Goal: Information Seeking & Learning: Learn about a topic

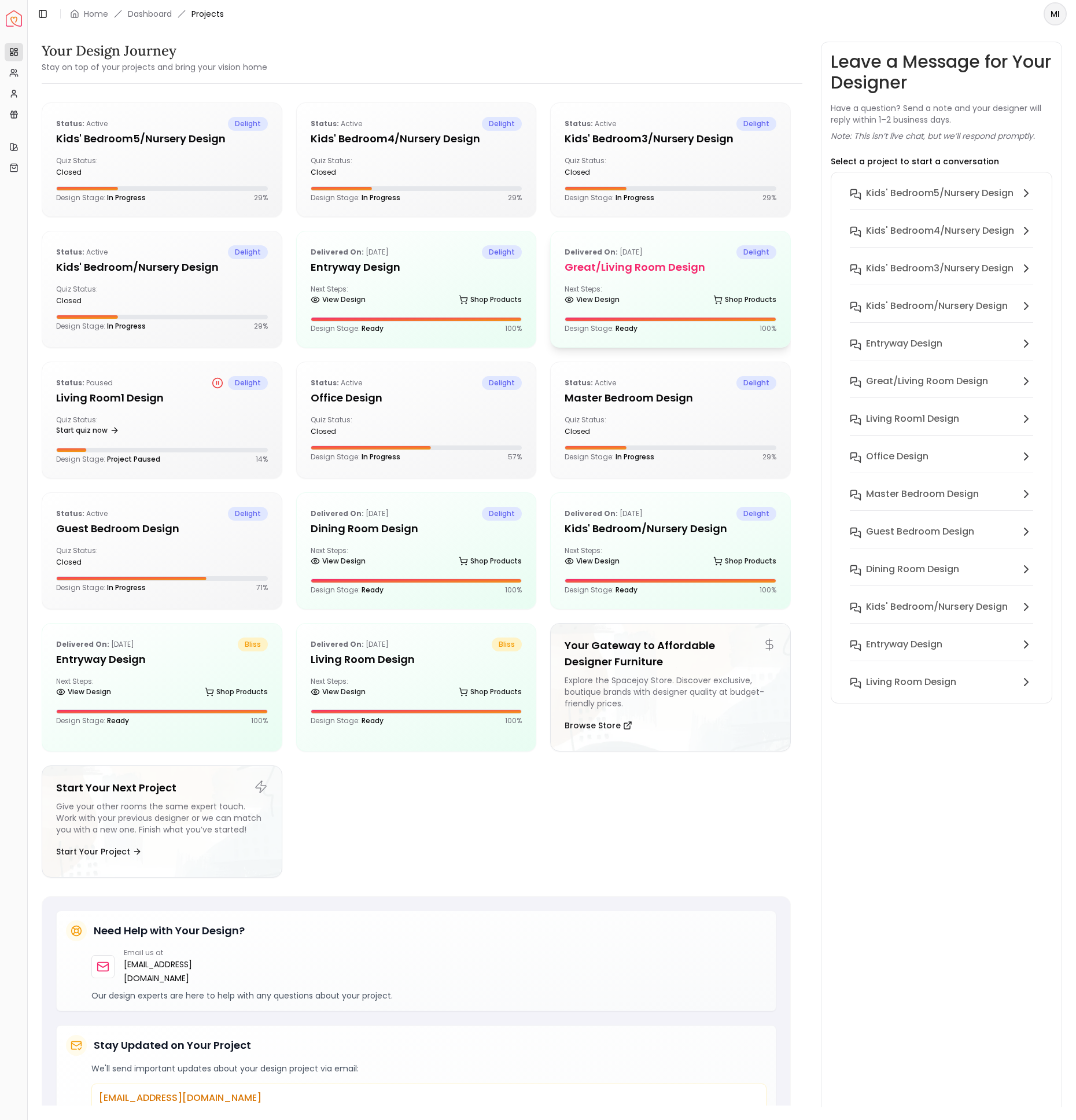
click at [635, 274] on div "Delivered on: [DATE] delight Great/Living Room design Next Steps: View Design S…" at bounding box center [670, 289] width 239 height 116
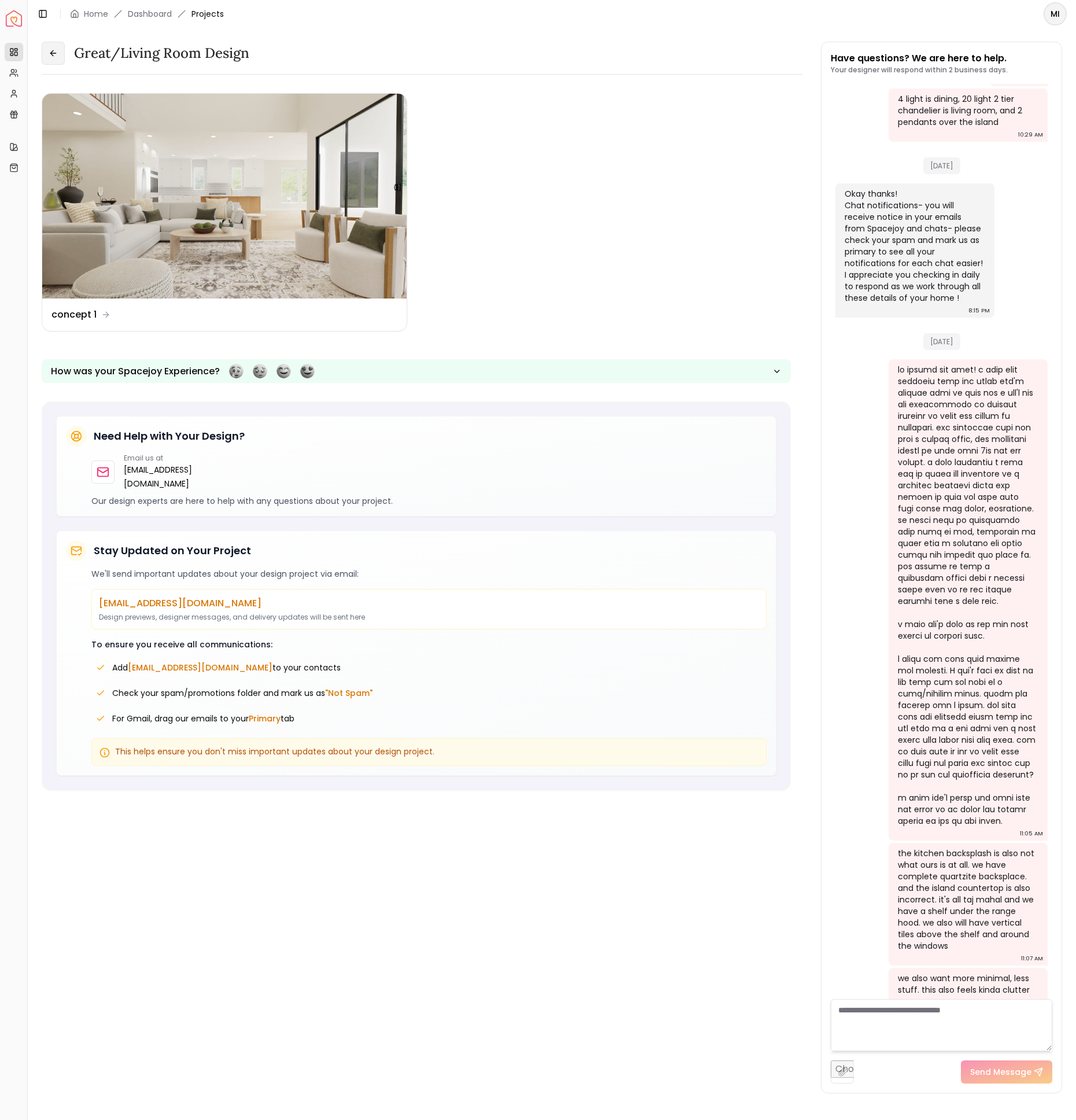
click at [56, 57] on icon at bounding box center [52, 52] width 9 height 9
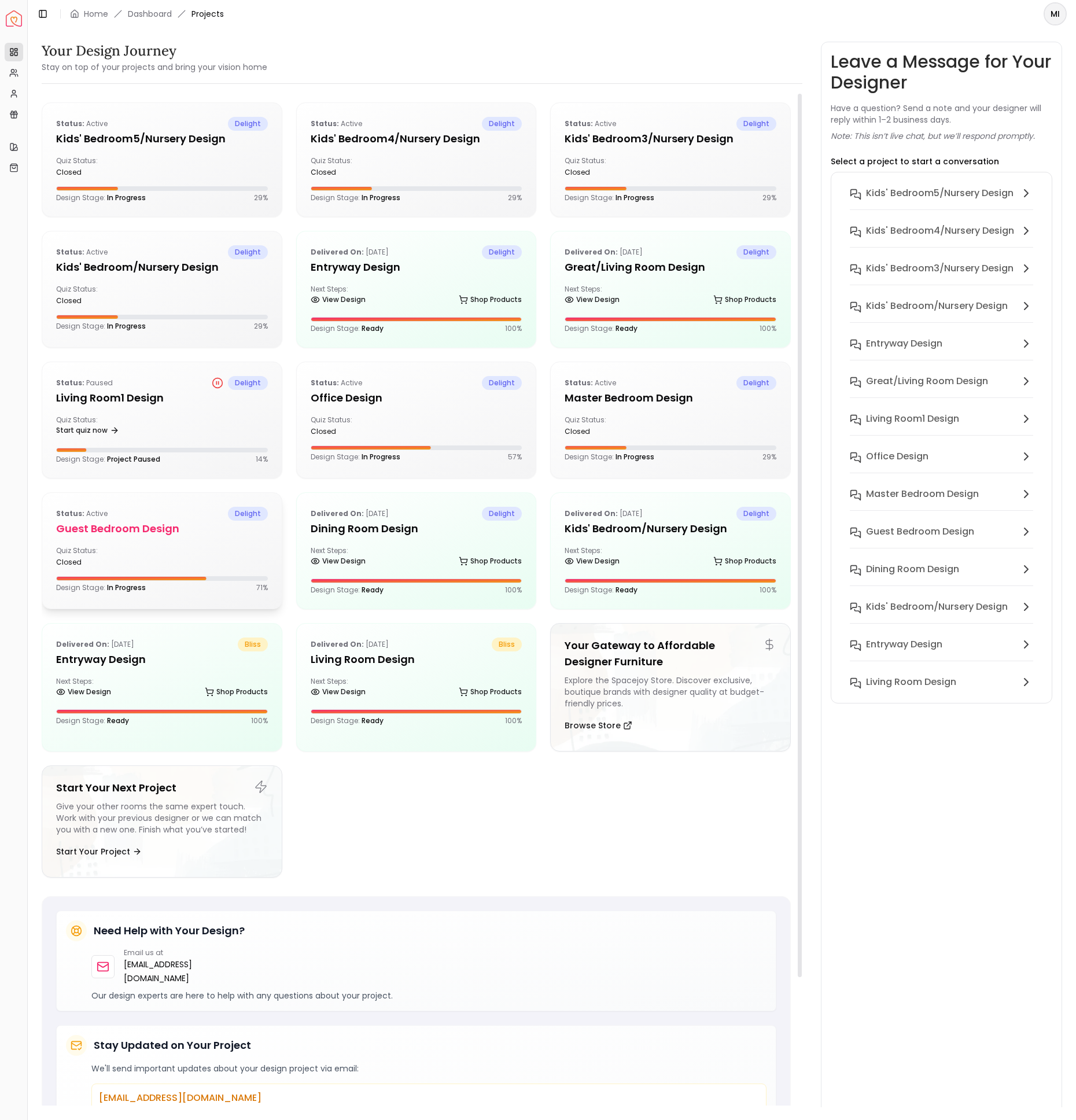
click at [189, 549] on div "Quiz Status: closed" at bounding box center [161, 556] width 211 height 21
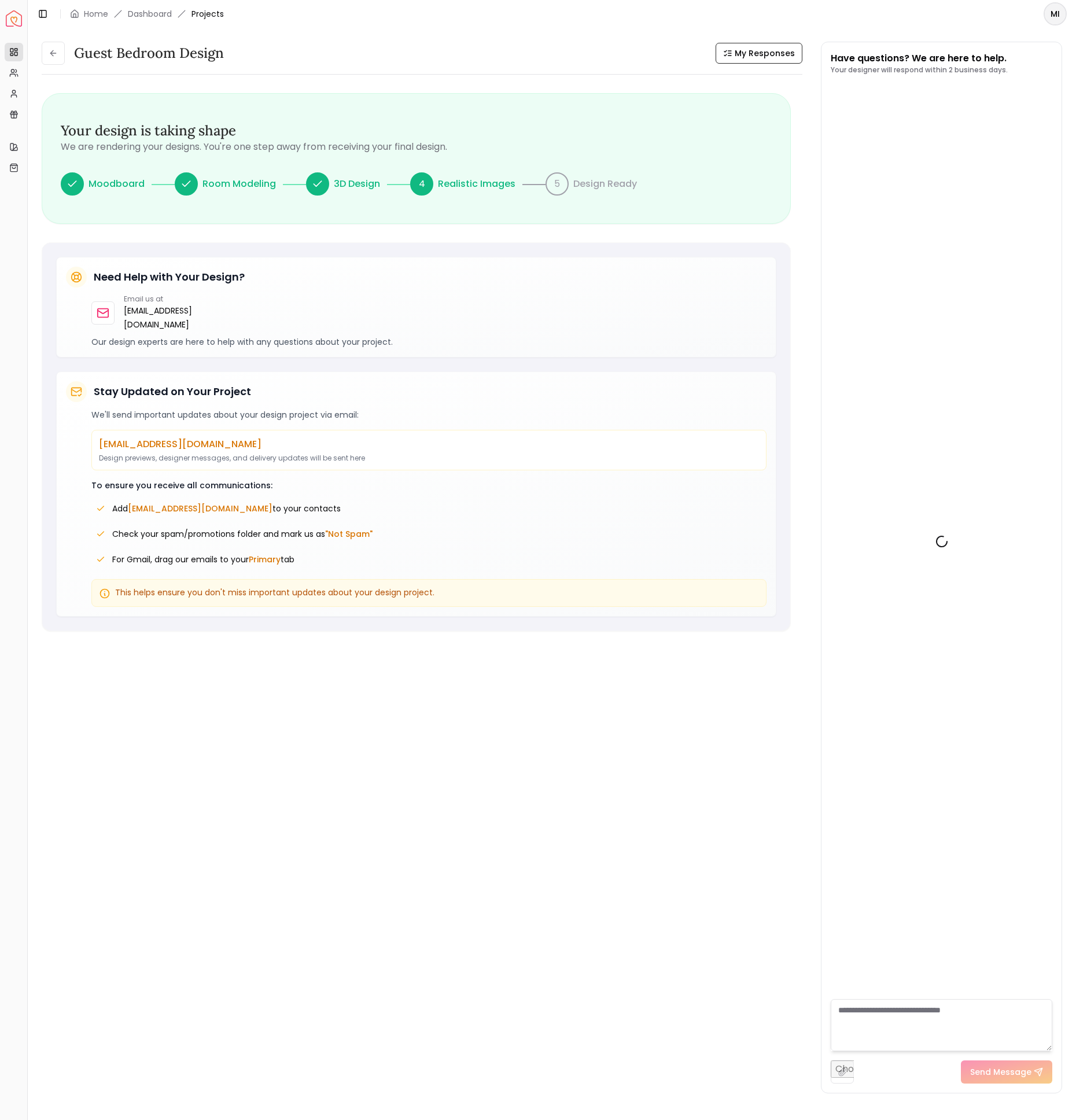
scroll to position [248, 0]
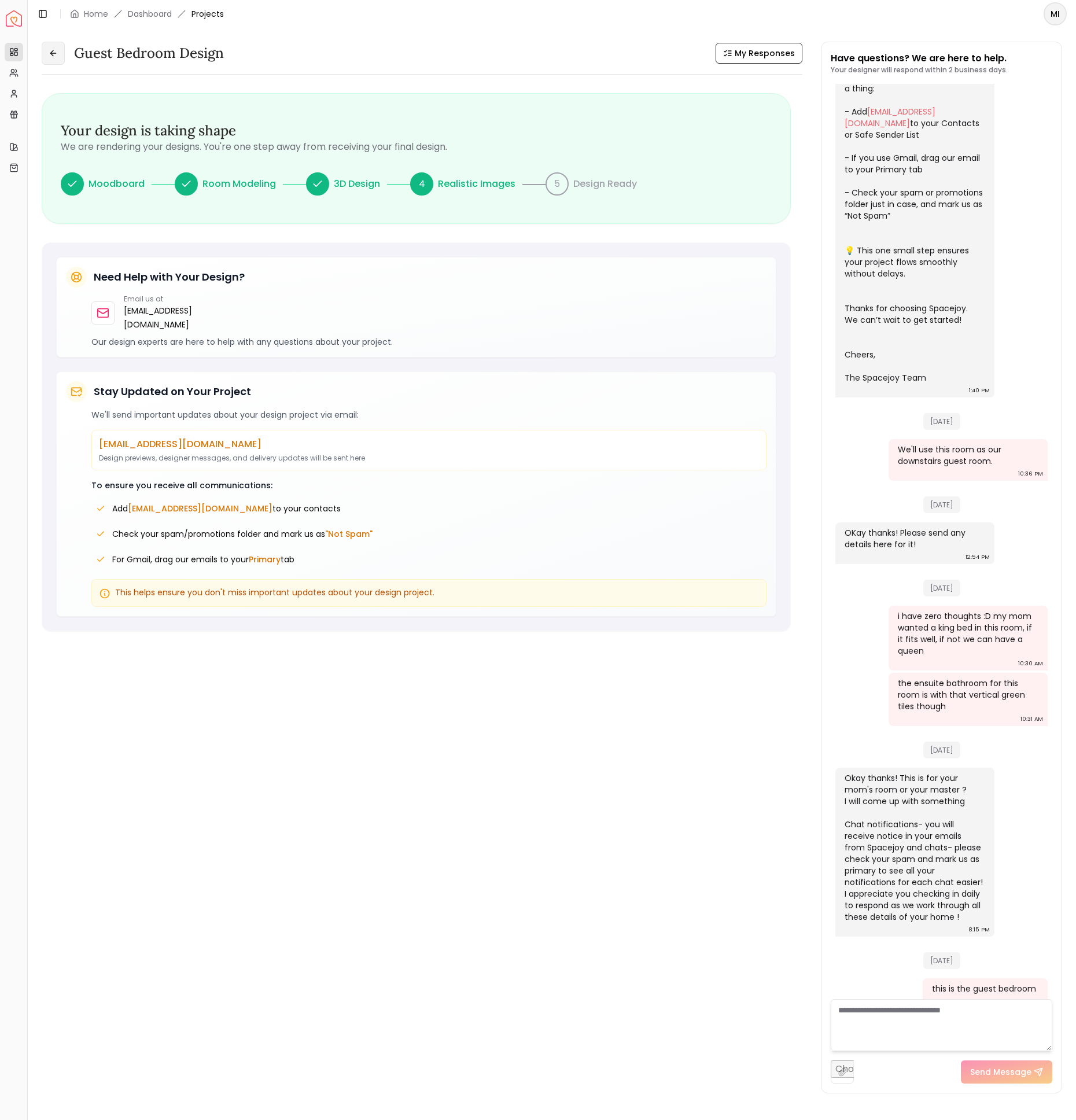
click at [52, 55] on icon at bounding box center [52, 53] width 3 height 5
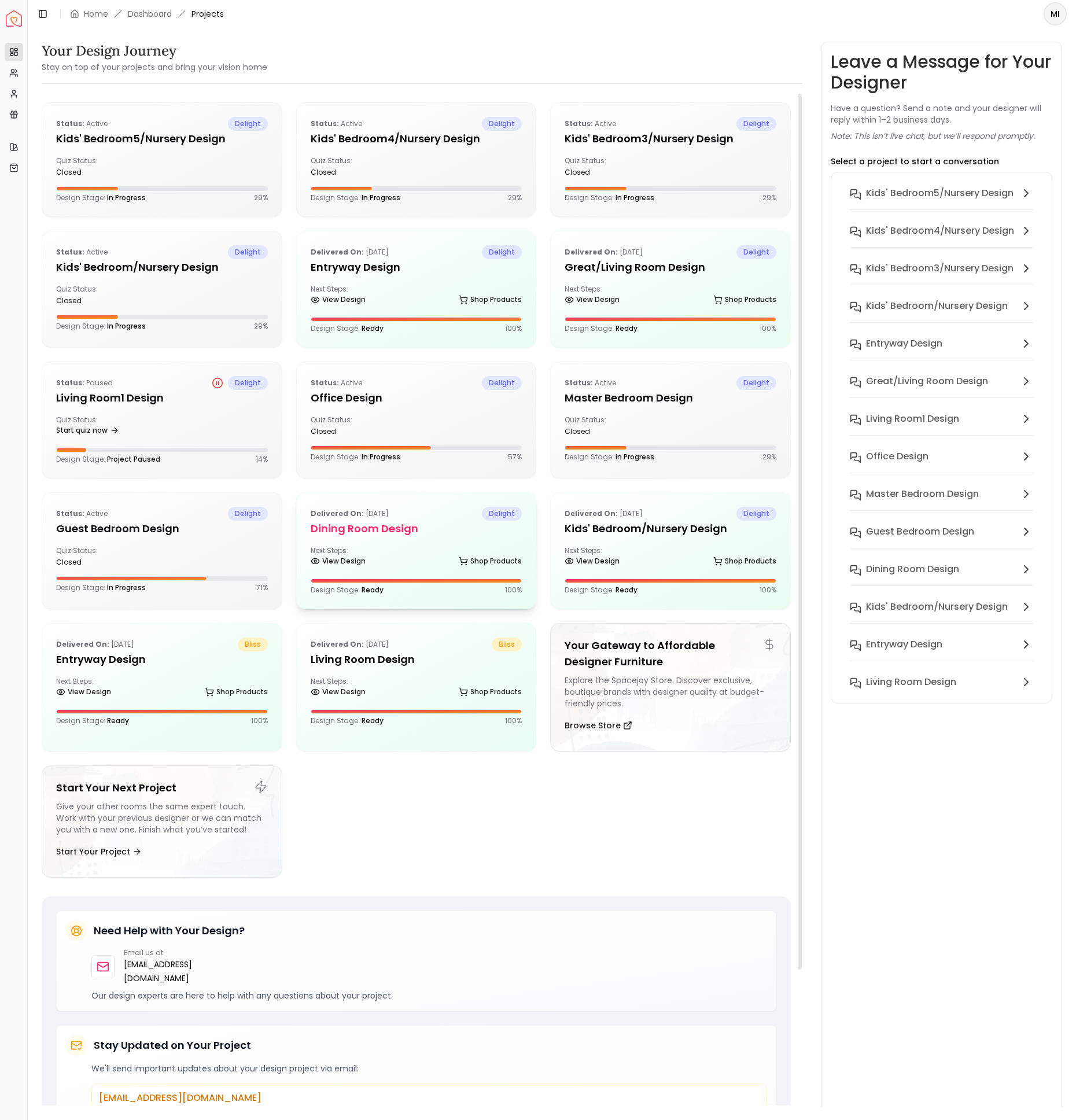
click at [407, 534] on div "Delivered on: [DATE] delight Dining Room design Next Steps: View Design Shop Pr…" at bounding box center [416, 550] width 239 height 116
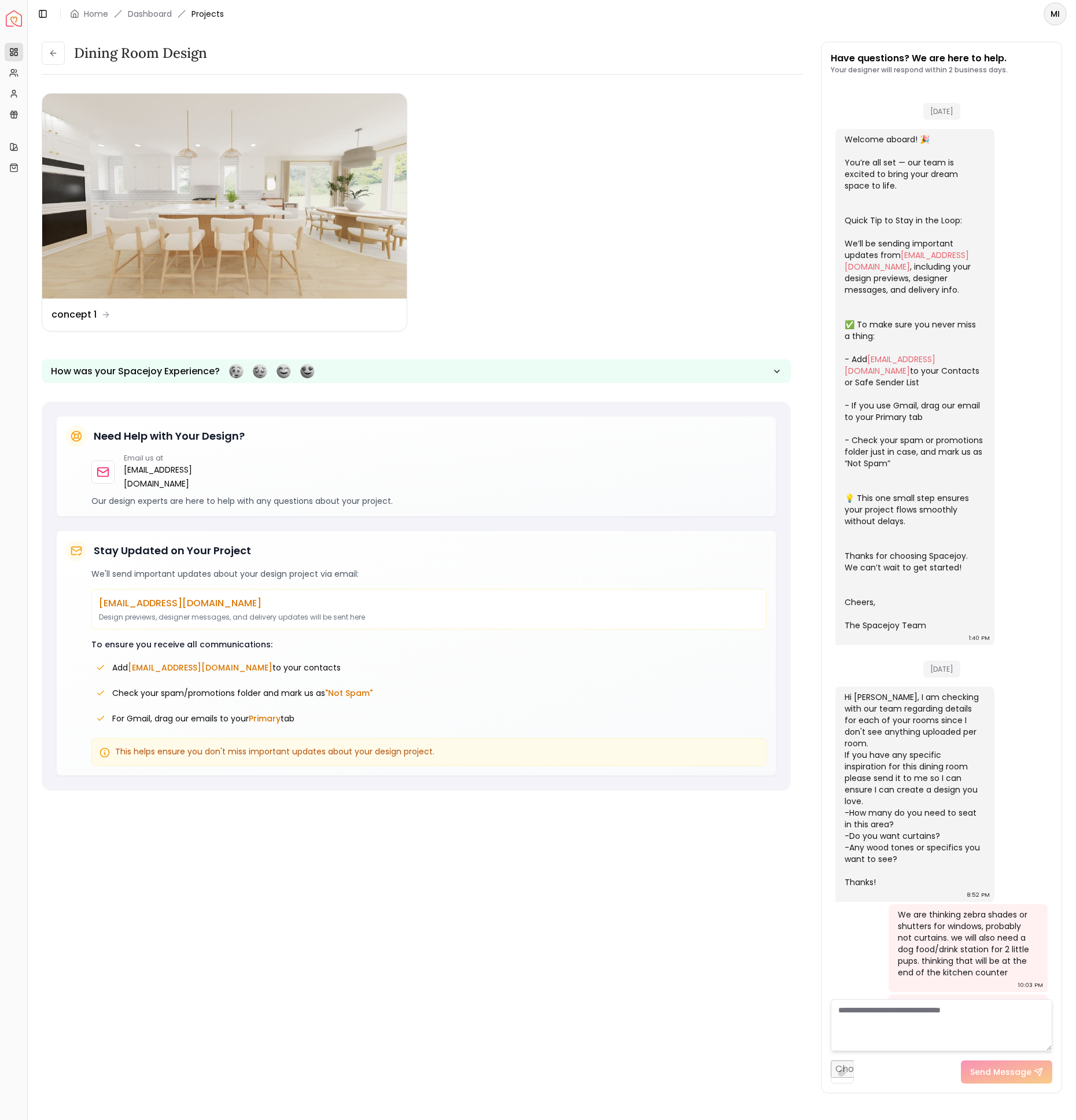
scroll to position [890, 0]
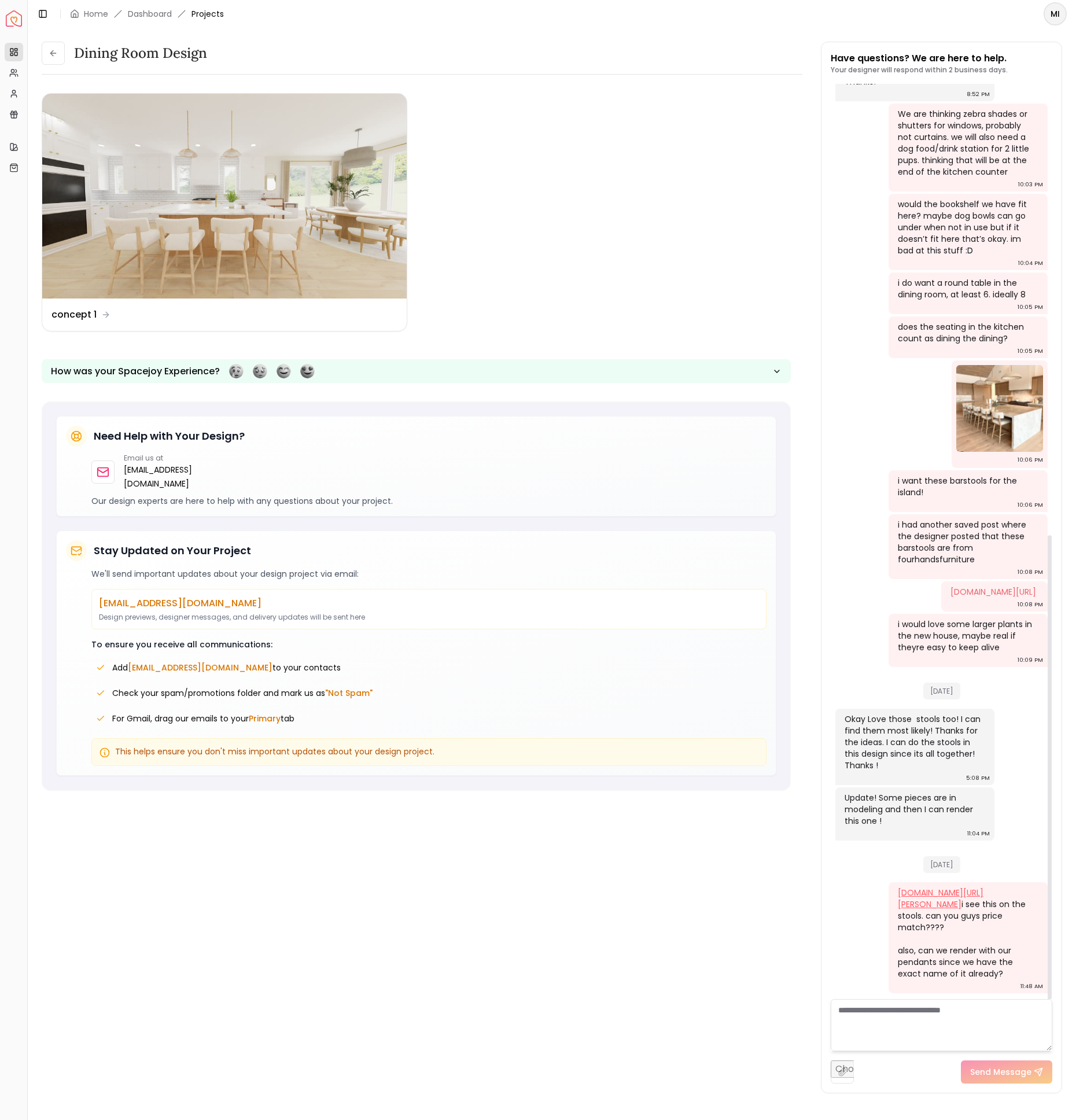
click at [950, 887] on link "[DOMAIN_NAME][URL][PERSON_NAME]" at bounding box center [940, 898] width 85 height 23
click at [295, 203] on img at bounding box center [224, 196] width 364 height 205
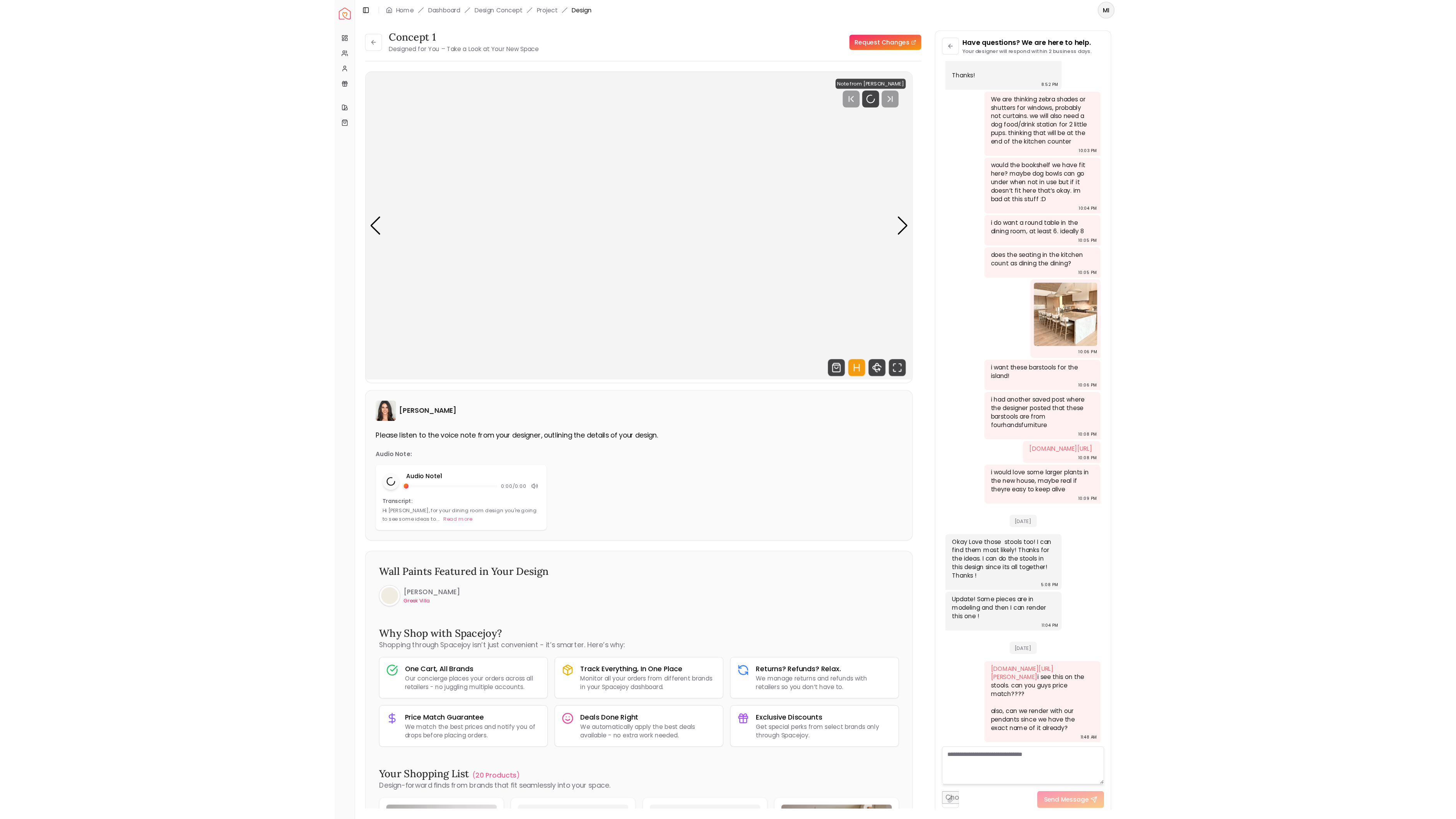
scroll to position [582, 0]
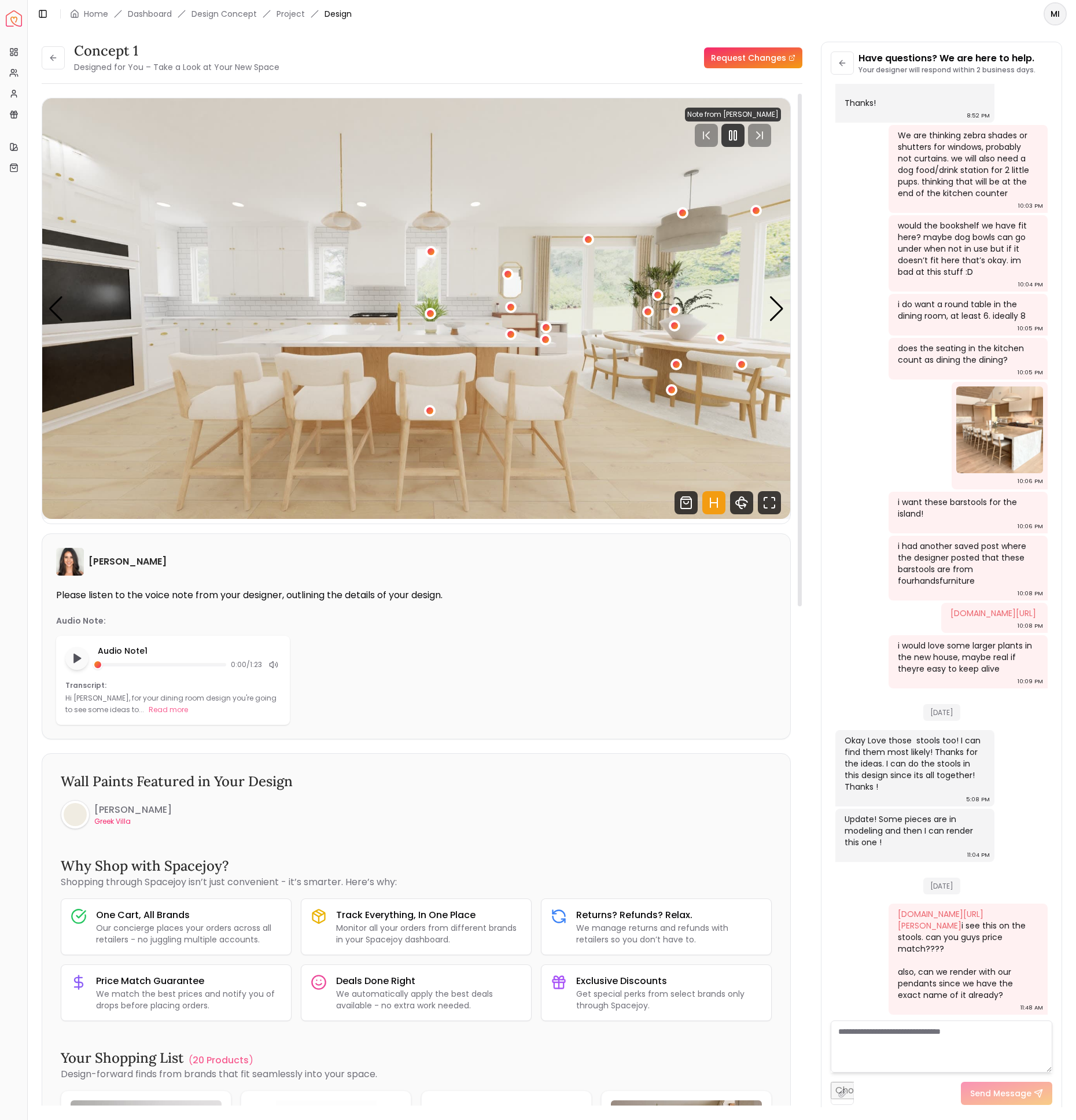
click at [414, 410] on img "1 / 4" at bounding box center [416, 309] width 748 height 421
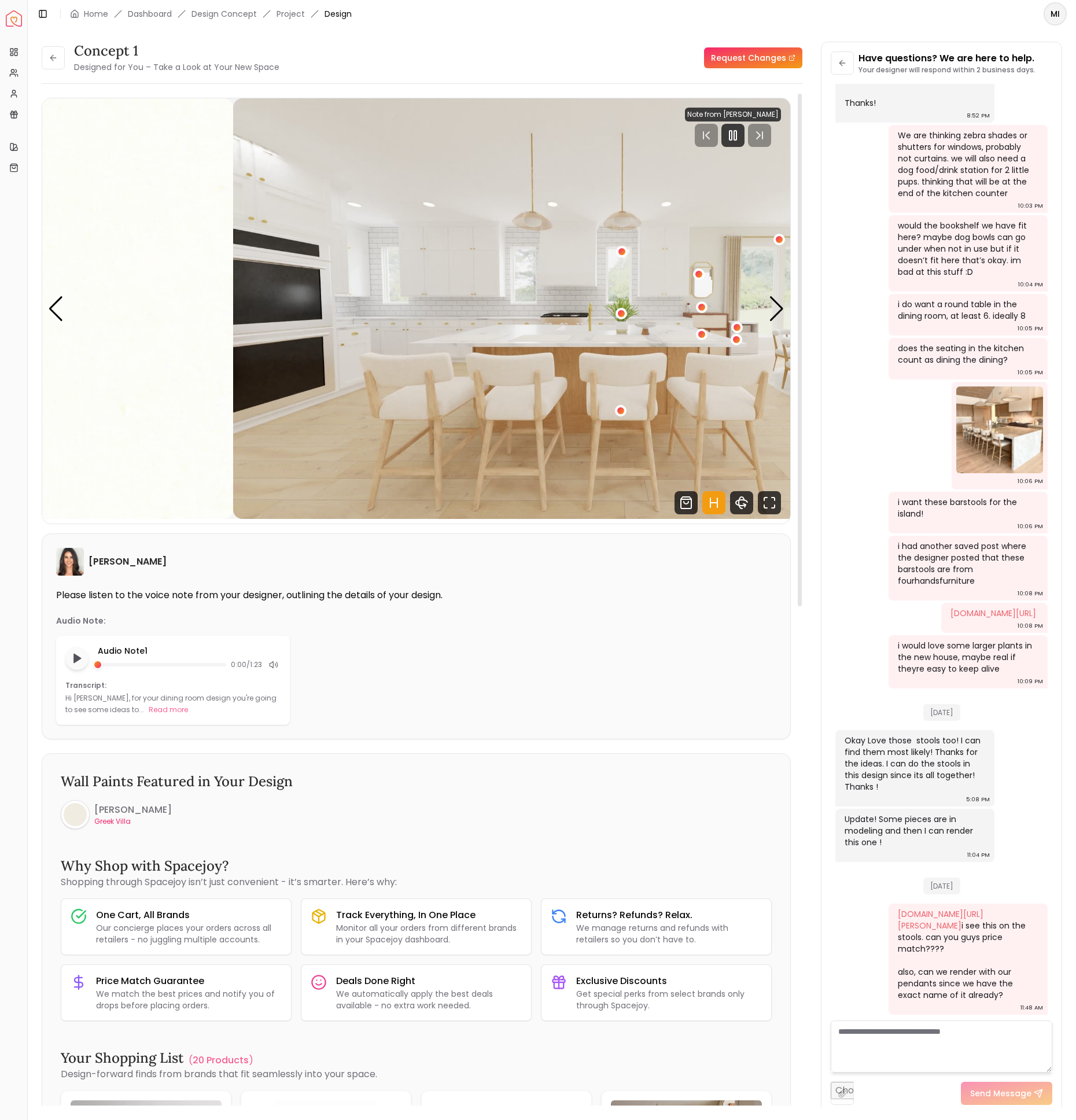
click at [543, 450] on img "1 / 4" at bounding box center [607, 309] width 748 height 421
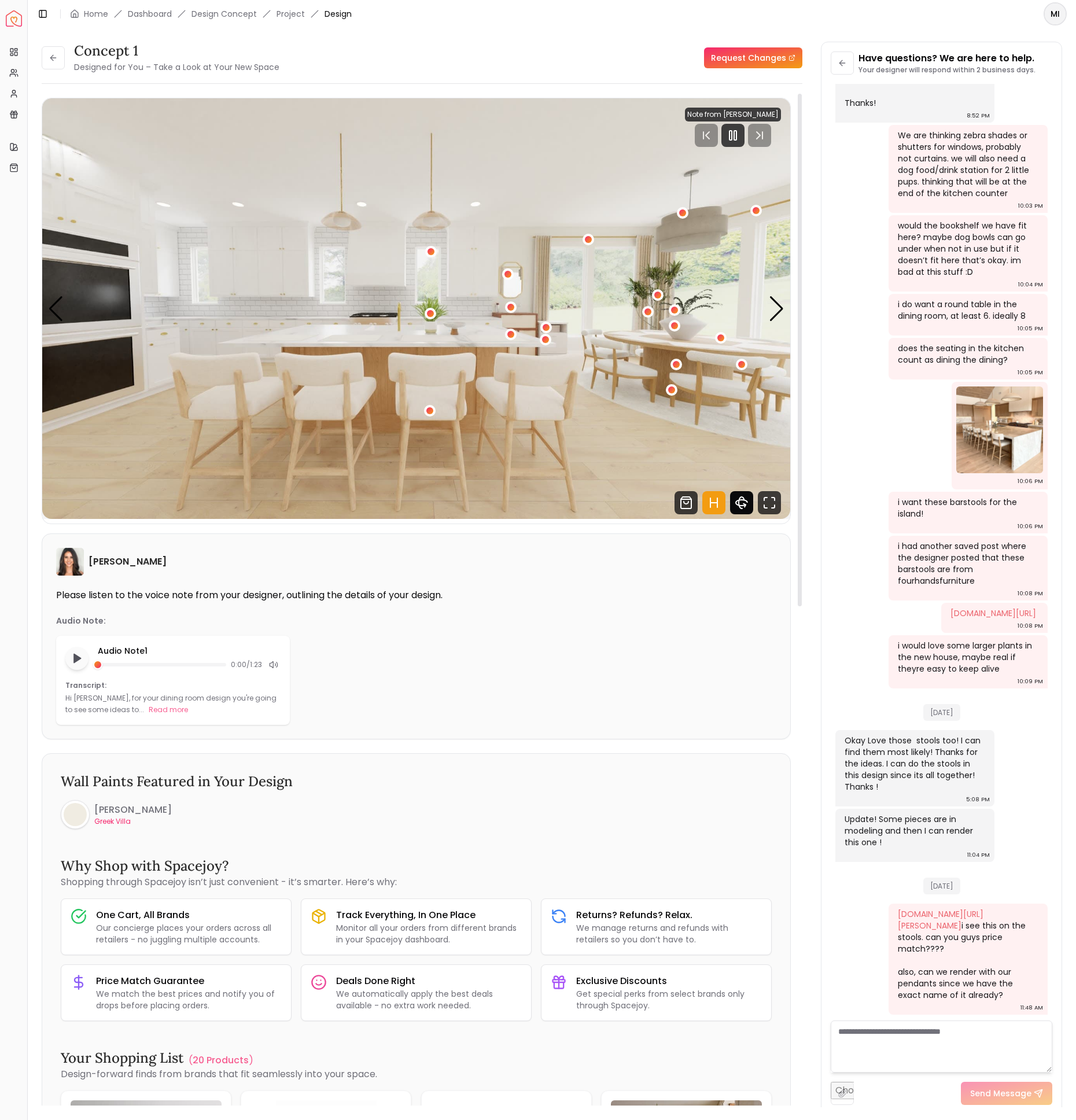
click at [740, 503] on icon "360 View" at bounding box center [741, 502] width 23 height 23
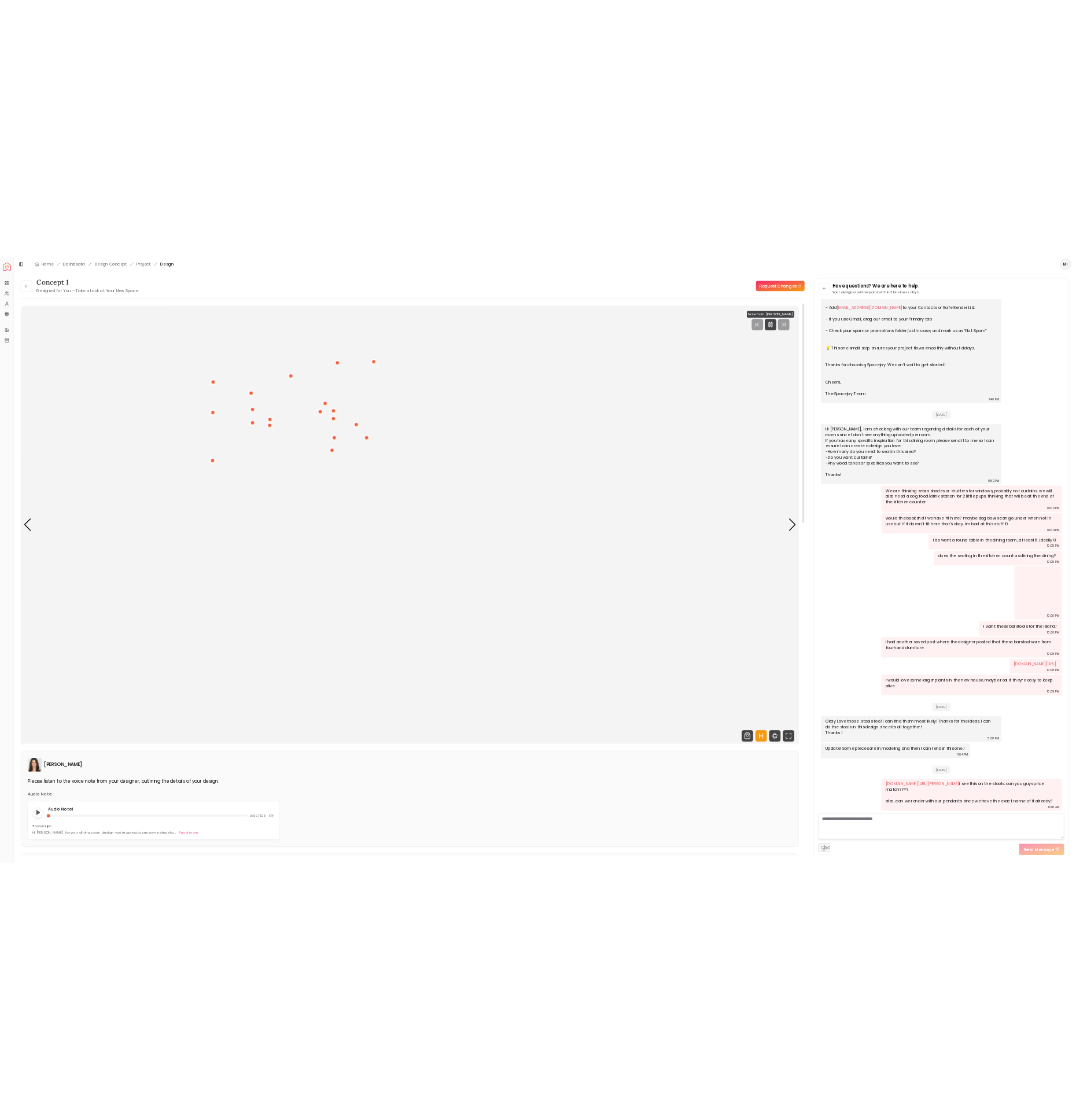
scroll to position [232, 0]
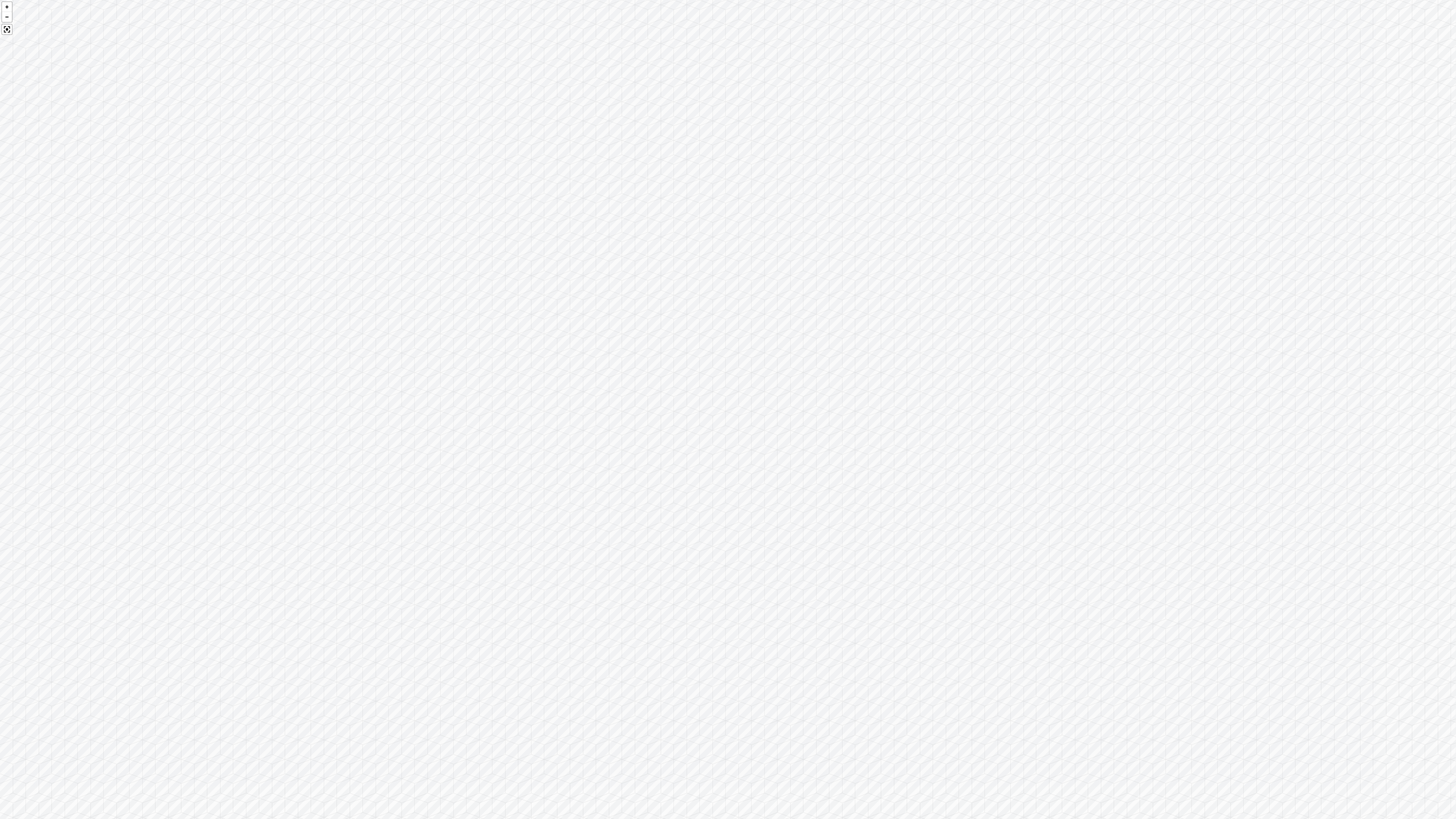
drag, startPoint x: 726, startPoint y: 409, endPoint x: 486, endPoint y: 340, distance: 249.7
click at [486, 340] on div at bounding box center [728, 409] width 1456 height 819
drag, startPoint x: 790, startPoint y: 421, endPoint x: 491, endPoint y: 402, distance: 299.6
click at [491, 402] on div at bounding box center [728, 409] width 1456 height 819
drag, startPoint x: 765, startPoint y: 424, endPoint x: 587, endPoint y: 365, distance: 187.5
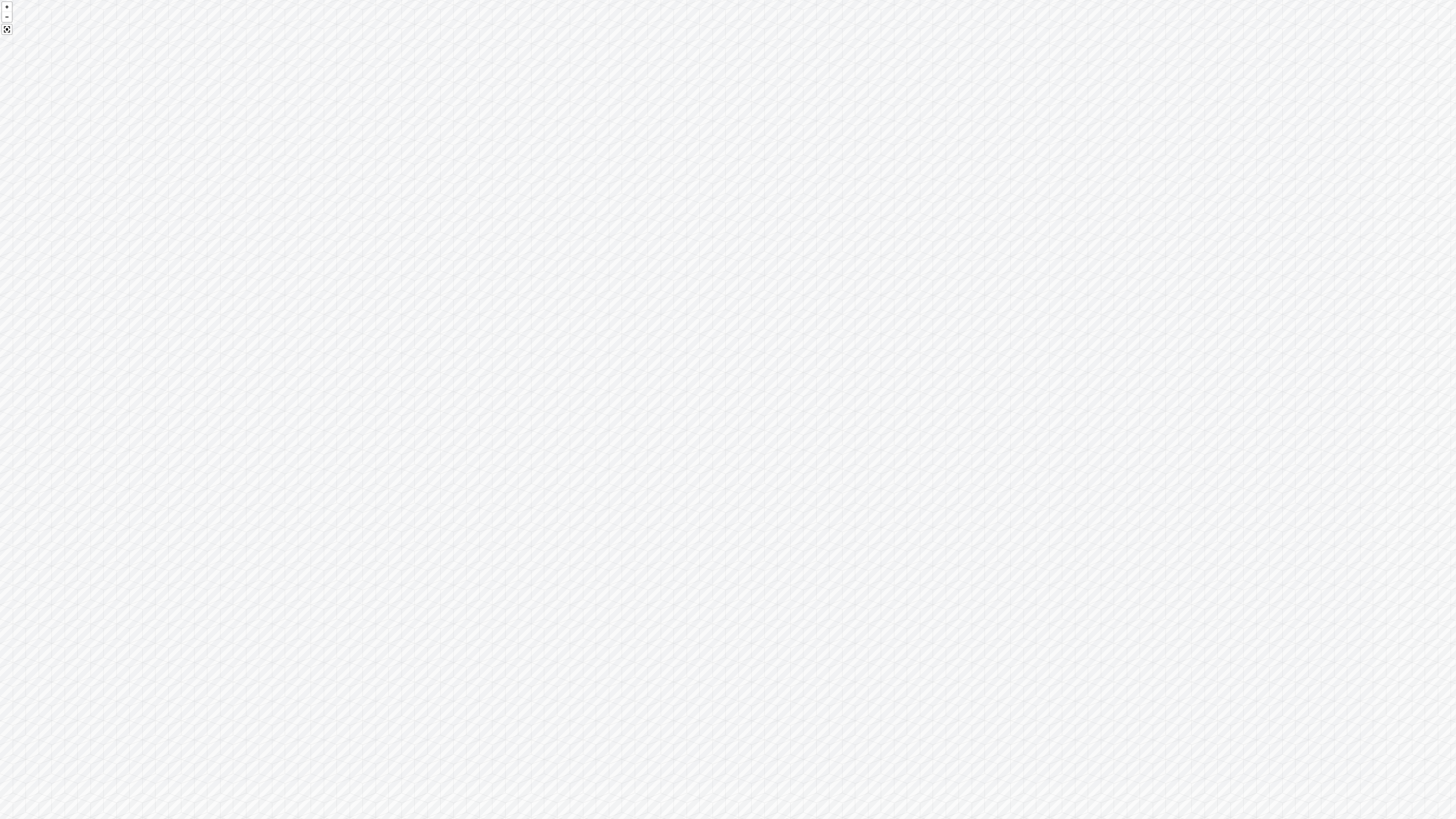
click at [587, 365] on div at bounding box center [728, 409] width 1456 height 819
drag, startPoint x: 896, startPoint y: 389, endPoint x: 639, endPoint y: 336, distance: 262.4
click at [639, 336] on div at bounding box center [728, 409] width 1456 height 819
drag, startPoint x: 1022, startPoint y: 380, endPoint x: 881, endPoint y: 345, distance: 145.3
click at [719, 341] on div at bounding box center [728, 409] width 1456 height 819
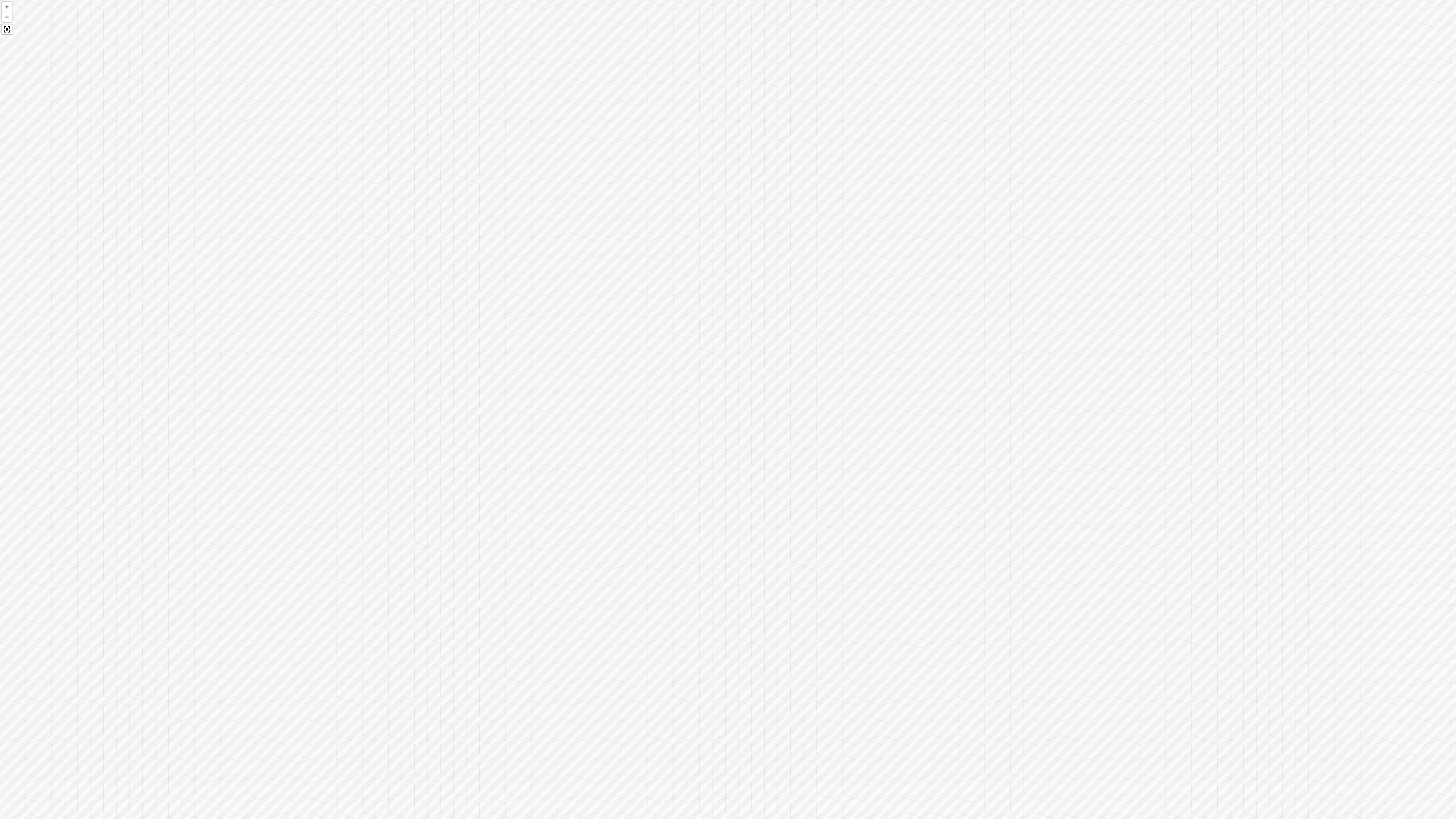
drag, startPoint x: 973, startPoint y: 387, endPoint x: 513, endPoint y: 367, distance: 460.4
click at [513, 367] on div at bounding box center [728, 409] width 1456 height 819
drag, startPoint x: 953, startPoint y: 395, endPoint x: 605, endPoint y: 357, distance: 350.1
click at [614, 357] on div at bounding box center [728, 409] width 1456 height 819
drag, startPoint x: 635, startPoint y: 367, endPoint x: 498, endPoint y: 359, distance: 137.2
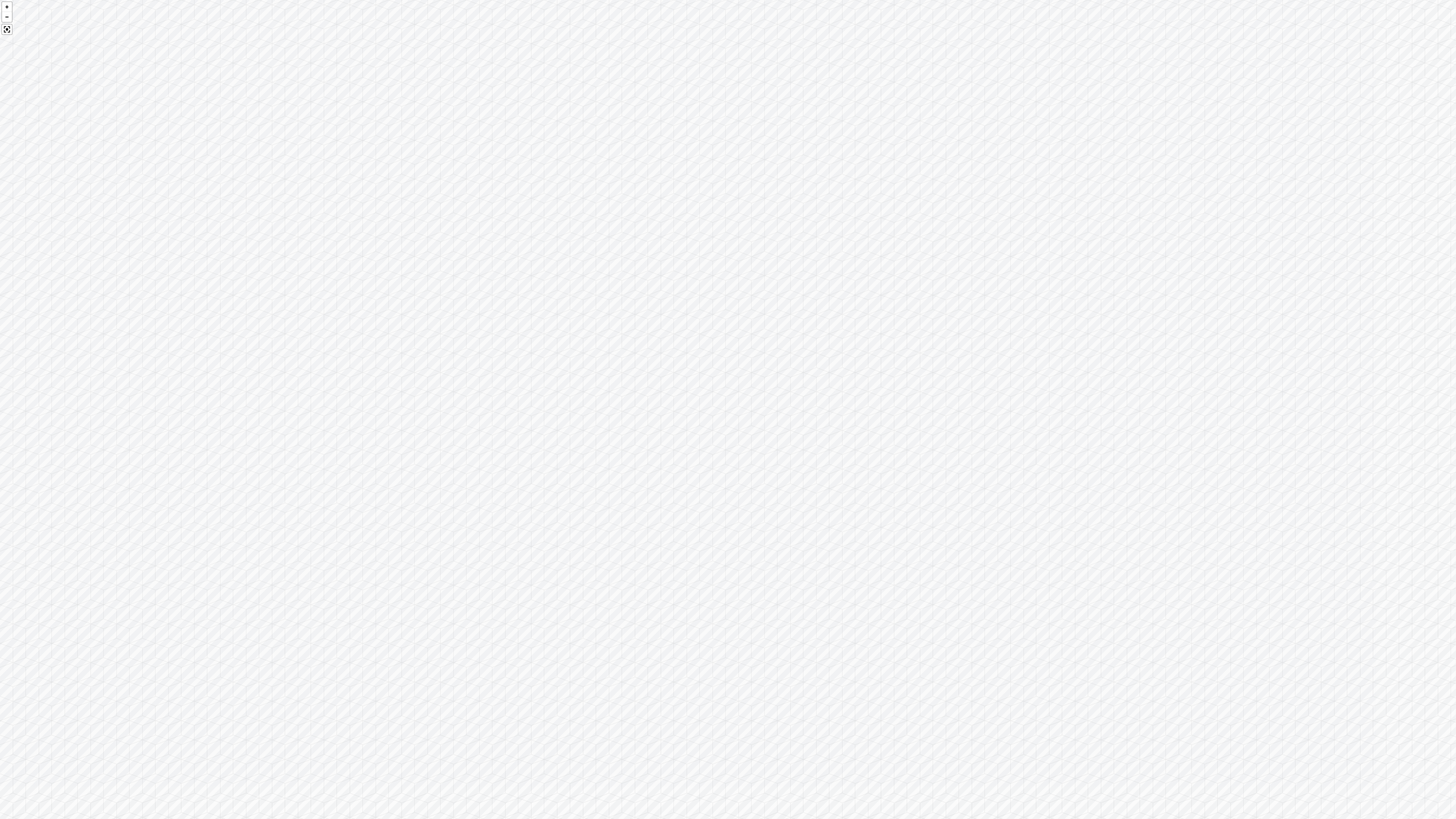
click at [493, 359] on div at bounding box center [728, 409] width 1456 height 819
drag, startPoint x: 694, startPoint y: 373, endPoint x: 484, endPoint y: 385, distance: 210.3
click at [489, 383] on div at bounding box center [728, 409] width 1456 height 819
drag, startPoint x: 801, startPoint y: 373, endPoint x: 418, endPoint y: 392, distance: 383.5
click at [418, 392] on div at bounding box center [728, 409] width 1456 height 819
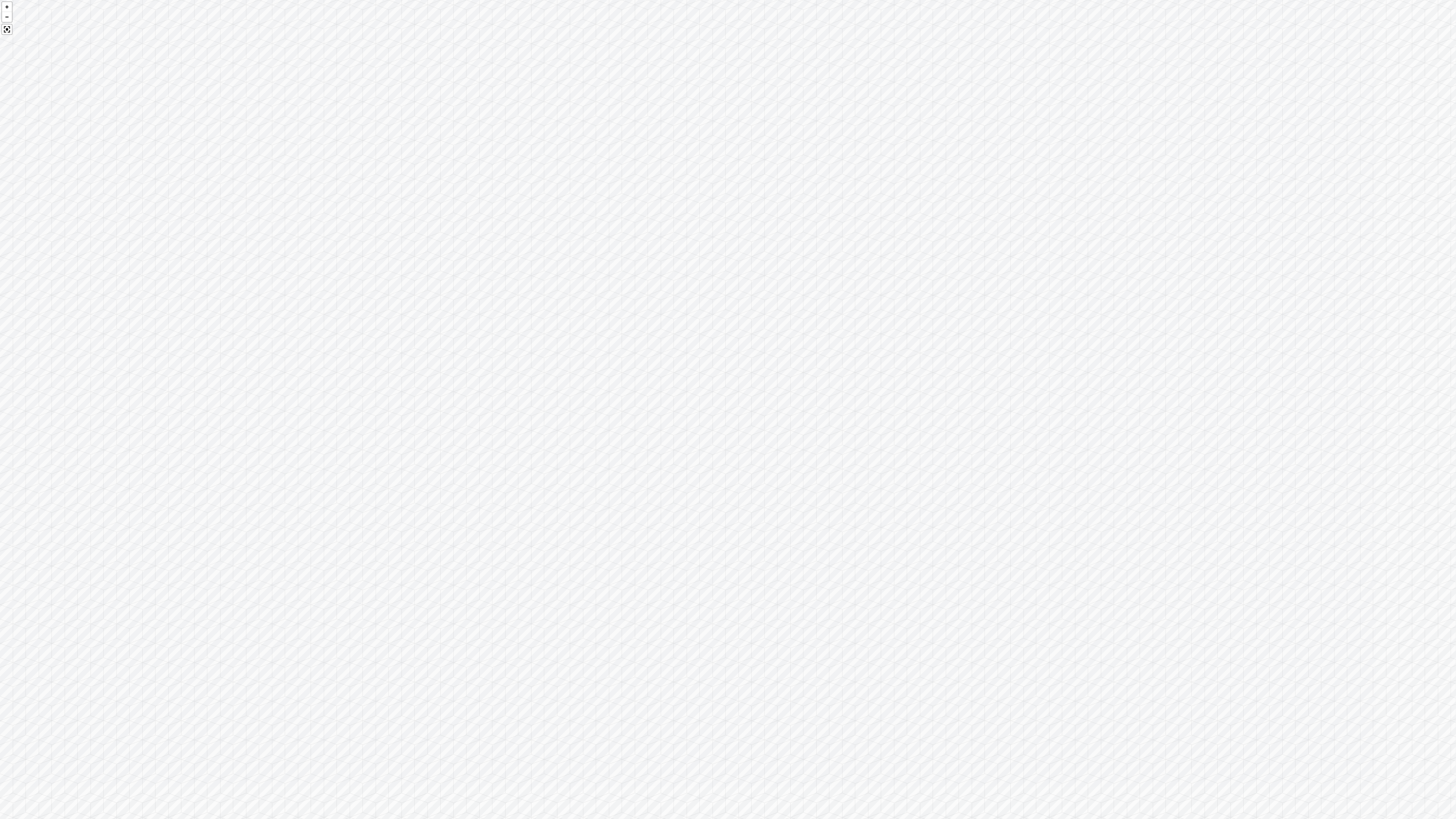
drag, startPoint x: 792, startPoint y: 392, endPoint x: 538, endPoint y: 380, distance: 254.3
click at [538, 380] on div at bounding box center [728, 409] width 1456 height 819
drag, startPoint x: 635, startPoint y: 404, endPoint x: 538, endPoint y: 405, distance: 97.0
click at [538, 405] on div at bounding box center [728, 409] width 1456 height 819
click at [719, 392] on div at bounding box center [728, 409] width 1456 height 819
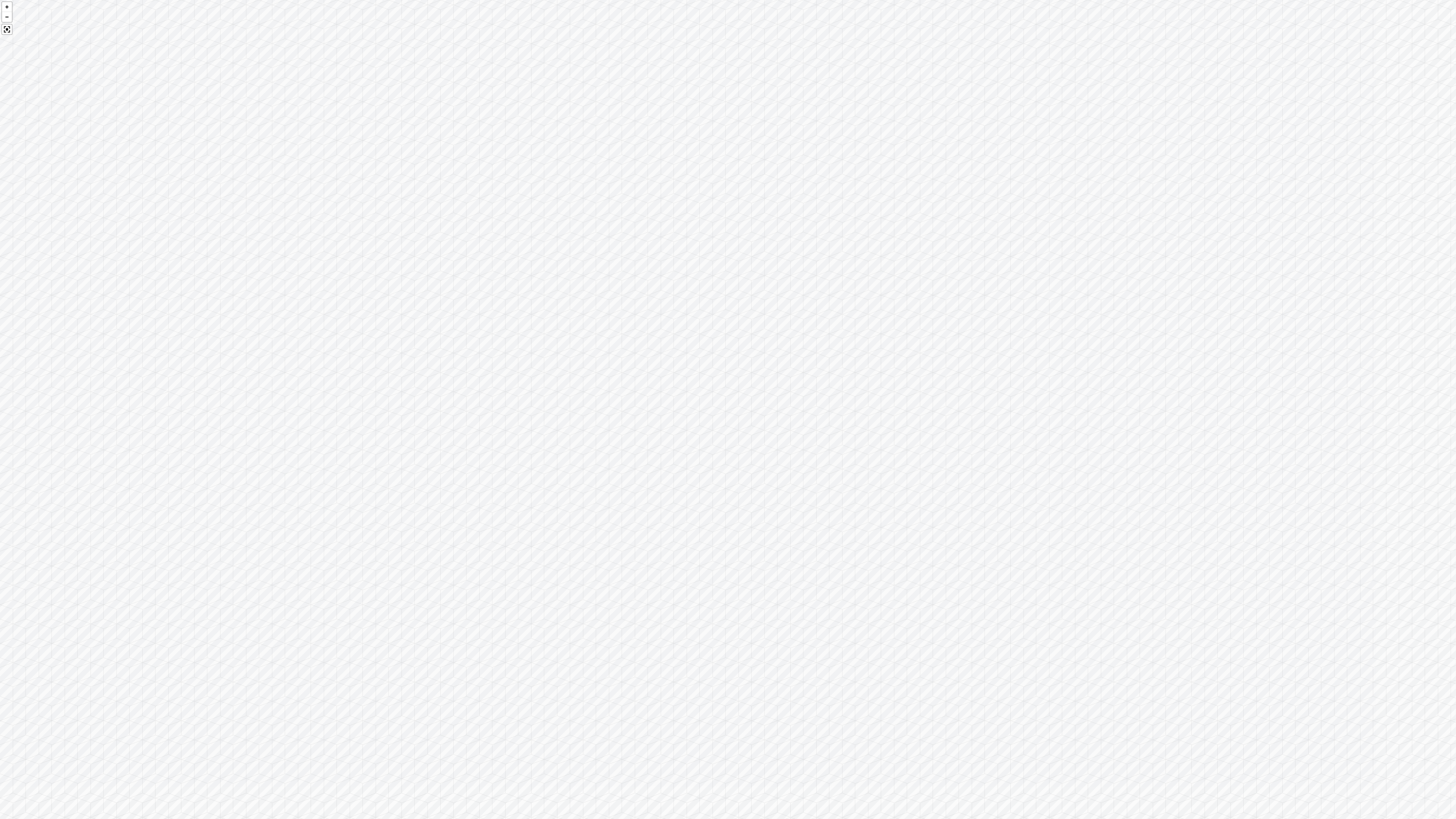
click at [719, 392] on div at bounding box center [728, 409] width 1456 height 819
drag, startPoint x: 813, startPoint y: 386, endPoint x: 651, endPoint y: 395, distance: 162.2
click at [651, 395] on div at bounding box center [728, 409] width 1456 height 819
drag, startPoint x: 748, startPoint y: 312, endPoint x: 514, endPoint y: 296, distance: 234.5
click at [514, 296] on div at bounding box center [728, 409] width 1456 height 819
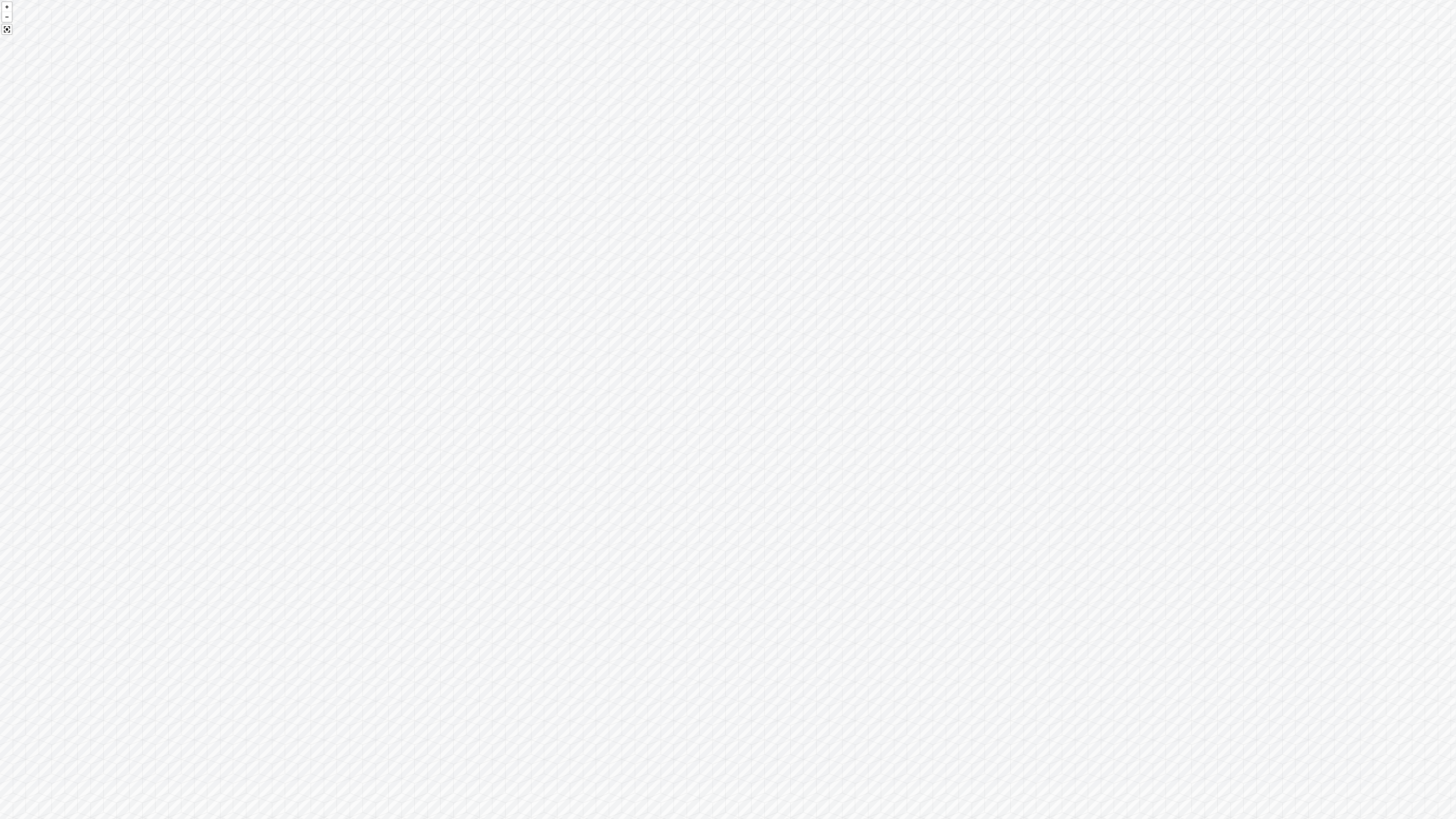
drag, startPoint x: 556, startPoint y: 344, endPoint x: 502, endPoint y: 360, distance: 56.3
click at [502, 360] on div at bounding box center [728, 409] width 1456 height 819
drag, startPoint x: 661, startPoint y: 372, endPoint x: 625, endPoint y: 382, distance: 37.4
click at [625, 383] on div at bounding box center [728, 409] width 1456 height 819
drag, startPoint x: 856, startPoint y: 344, endPoint x: 589, endPoint y: 304, distance: 270.0
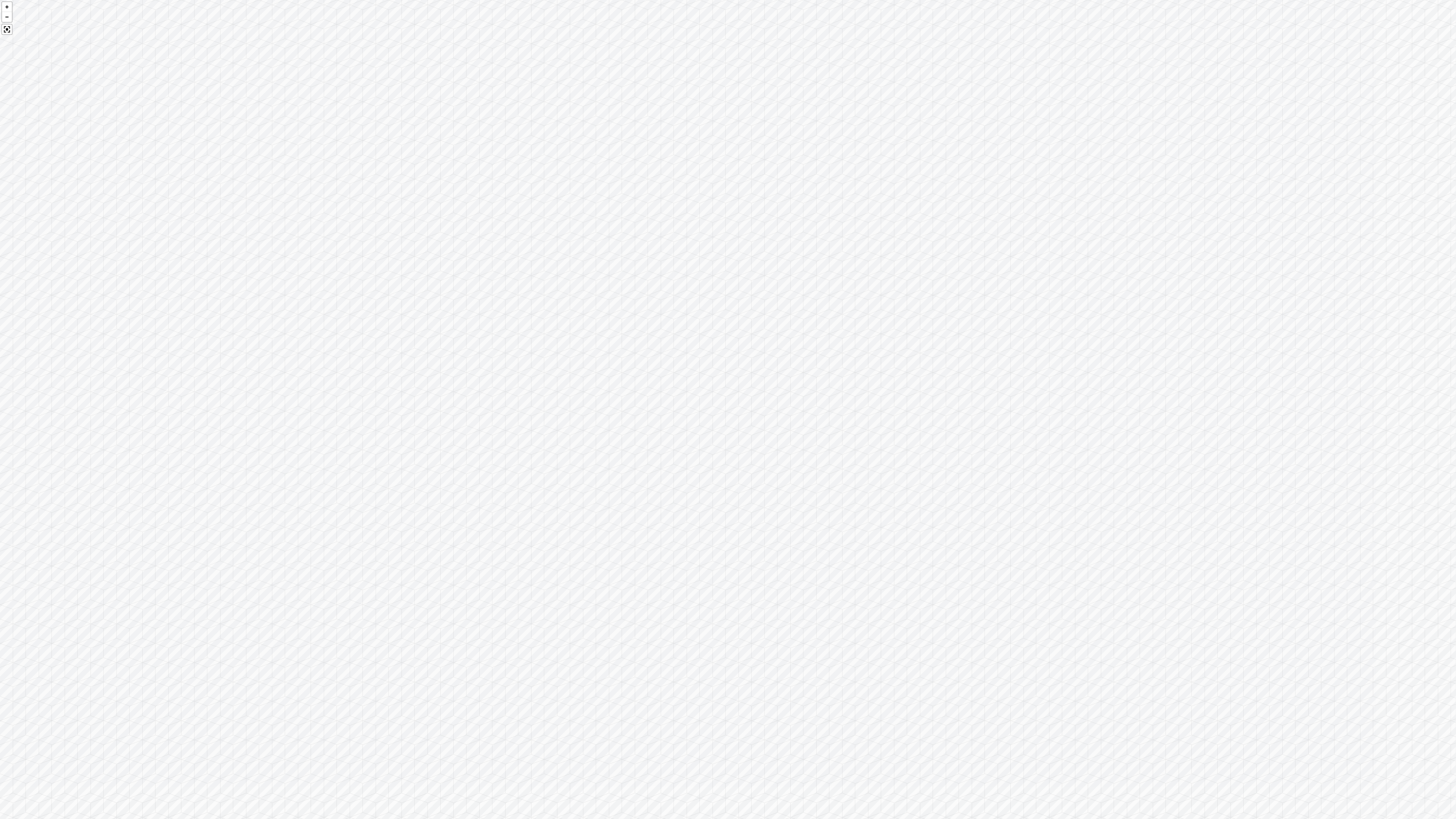
click at [589, 304] on div at bounding box center [728, 409] width 1456 height 819
drag, startPoint x: 1025, startPoint y: 369, endPoint x: 700, endPoint y: 343, distance: 326.0
click at [700, 343] on div at bounding box center [728, 409] width 1456 height 819
